Goal: Information Seeking & Learning: Learn about a topic

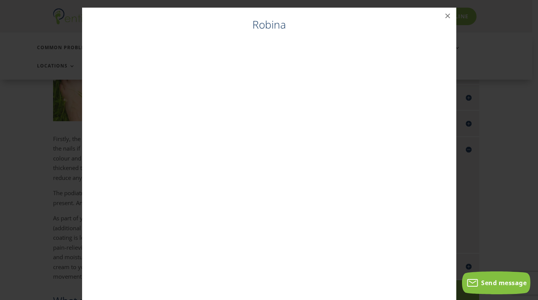
scroll to position [15, 0]
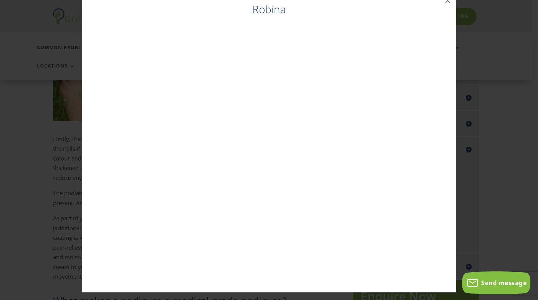
click at [34, 26] on div "Robina ×" at bounding box center [269, 143] width 532 height 316
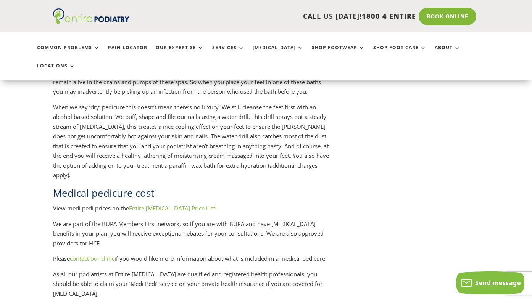
scroll to position [894, 0]
click at [147, 204] on link "Entire [MEDICAL_DATA] Price List" at bounding box center [172, 208] width 86 height 8
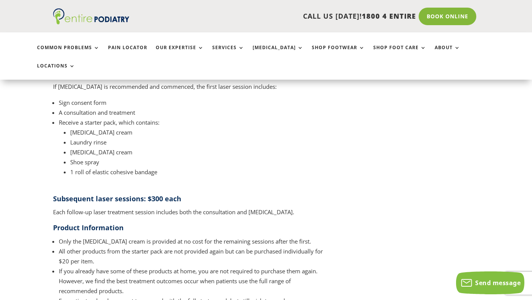
scroll to position [1007, 0]
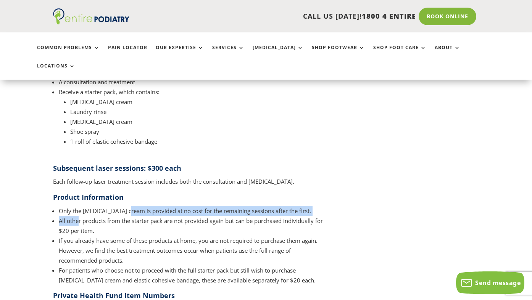
drag, startPoint x: 83, startPoint y: 178, endPoint x: 128, endPoint y: 171, distance: 45.5
click at [128, 206] on ul "Only the urea cream is provided at no cost for the remaining sessions after the…" at bounding box center [191, 248] width 276 height 85
click at [141, 206] on li "Only the urea cream is provided at no cost for the remaining sessions after the…" at bounding box center [194, 211] width 270 height 10
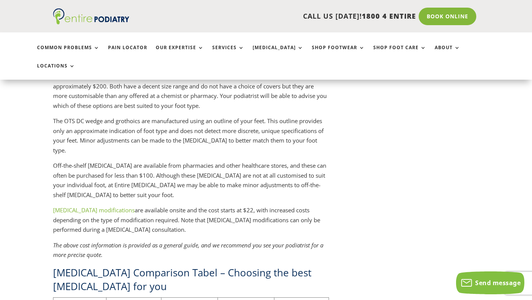
scroll to position [2197, 0]
